Goal: Check status: Check status

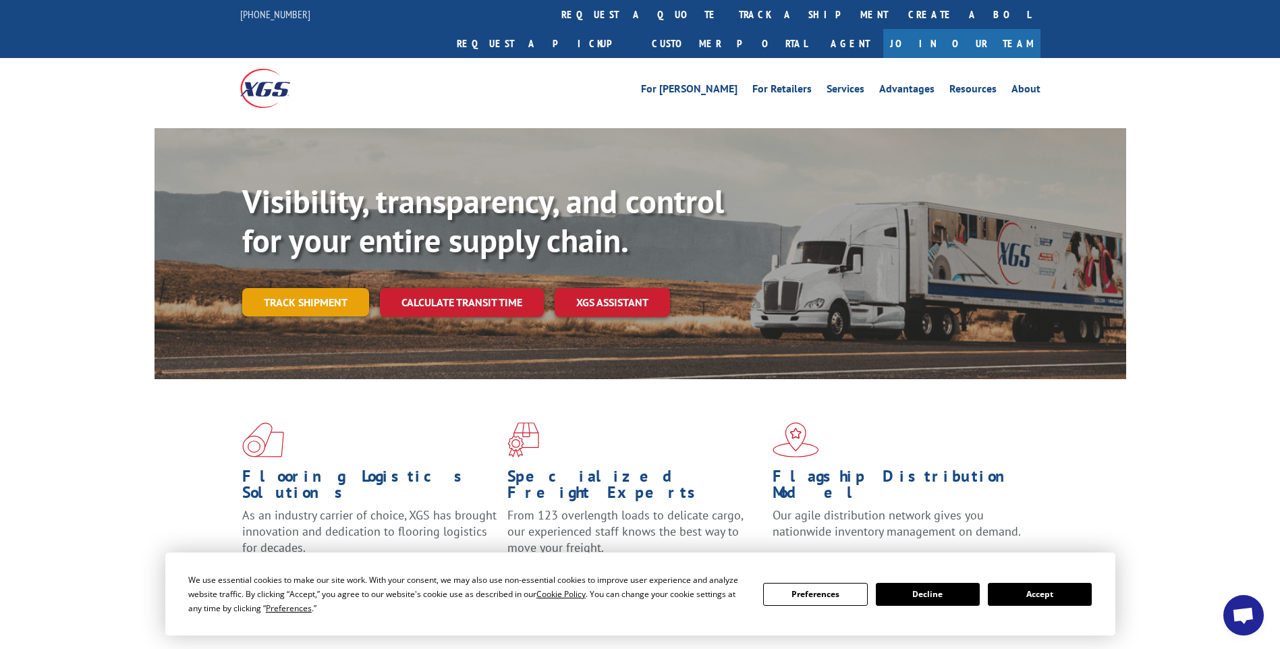
click at [324, 288] on link "Track shipment" at bounding box center [305, 302] width 127 height 28
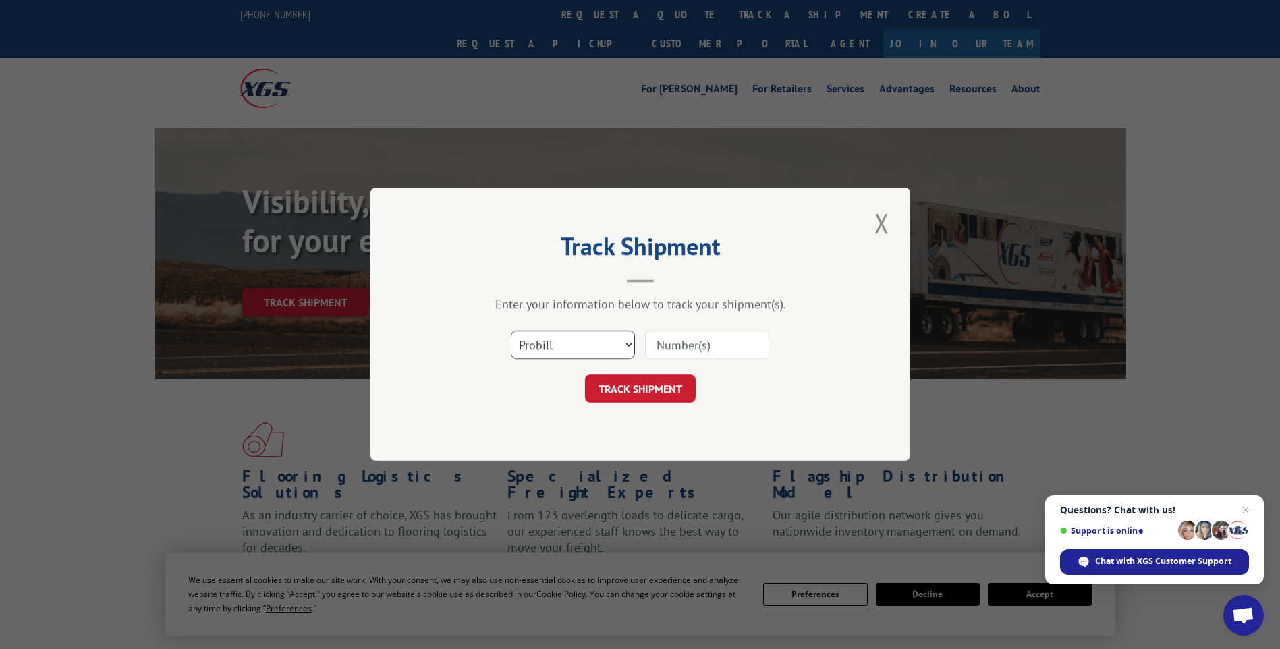
click at [617, 346] on select "Select category... Probill BOL PO" at bounding box center [573, 345] width 124 height 28
click at [716, 349] on input at bounding box center [707, 345] width 124 height 28
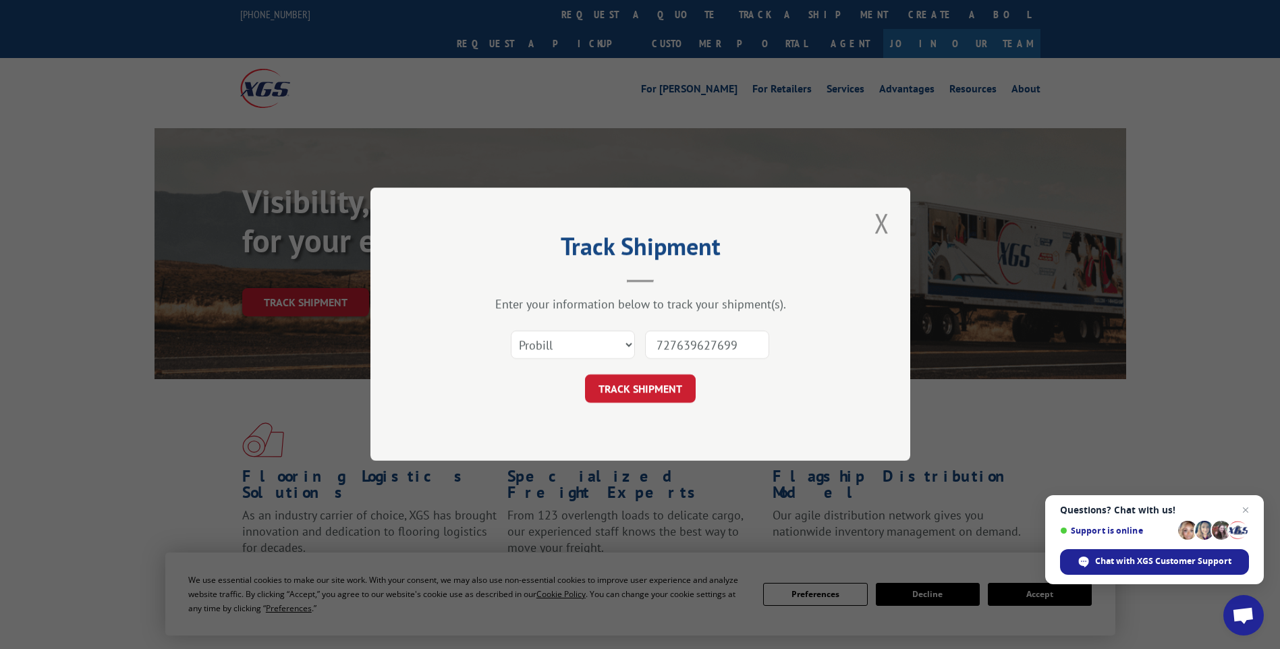
drag, startPoint x: 741, startPoint y: 344, endPoint x: 648, endPoint y: 350, distance: 93.3
click at [648, 350] on input "727639627699" at bounding box center [707, 345] width 124 height 28
type input "727639627699"
click at [654, 386] on button "TRACK SHIPMENT" at bounding box center [640, 389] width 111 height 28
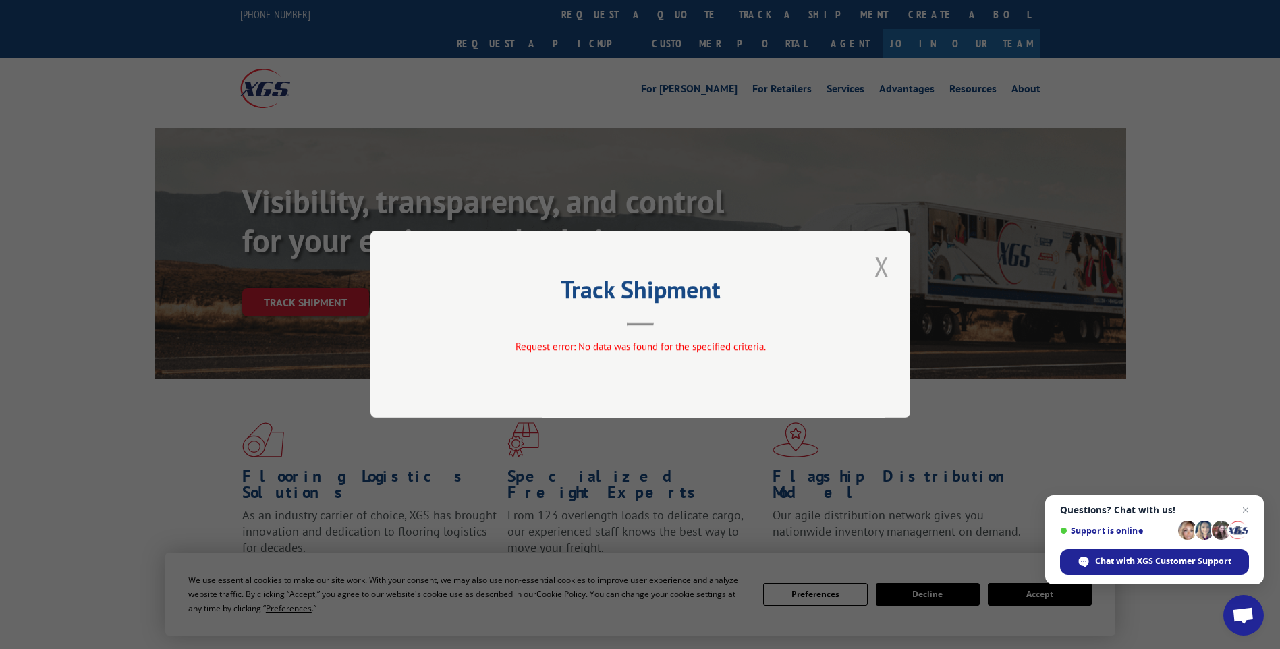
click at [884, 268] on button "Close modal" at bounding box center [881, 266] width 23 height 37
